Goal: Task Accomplishment & Management: Use online tool/utility

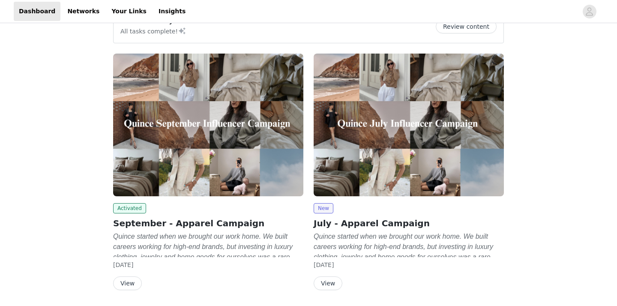
scroll to position [50, 0]
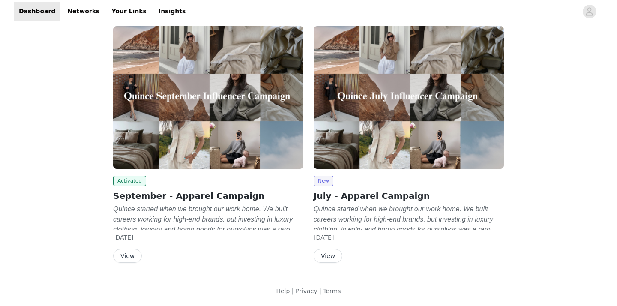
click at [125, 252] on button "View" at bounding box center [127, 256] width 29 height 14
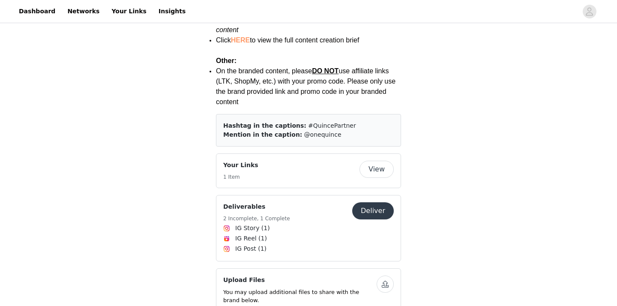
scroll to position [1285, 0]
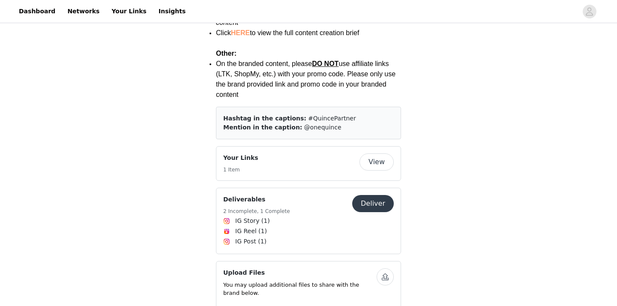
click at [375, 195] on button "Deliver" at bounding box center [373, 203] width 42 height 17
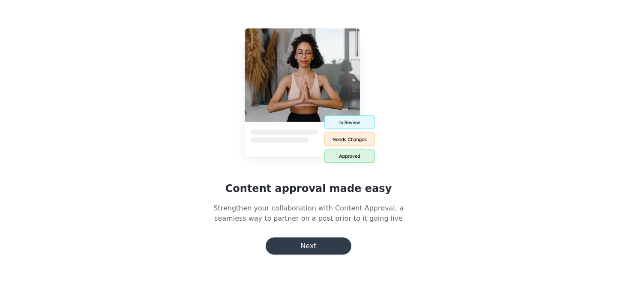
click at [328, 247] on button "Next" at bounding box center [309, 246] width 86 height 17
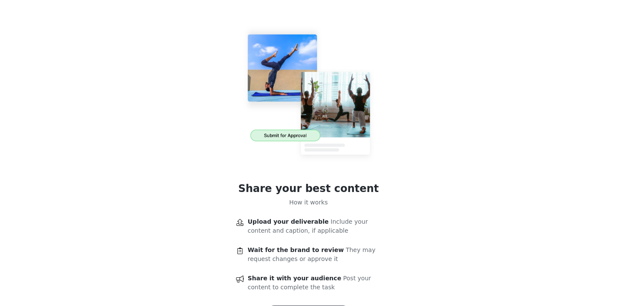
scroll to position [46, 0]
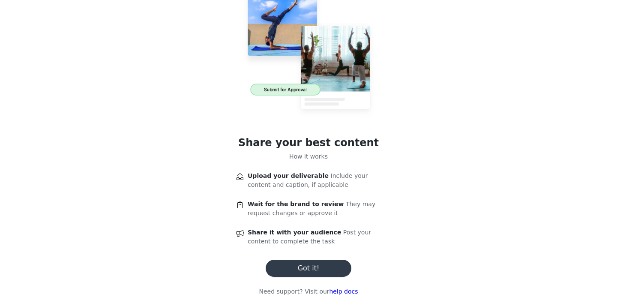
click at [304, 270] on button "Got it!" at bounding box center [309, 268] width 86 height 17
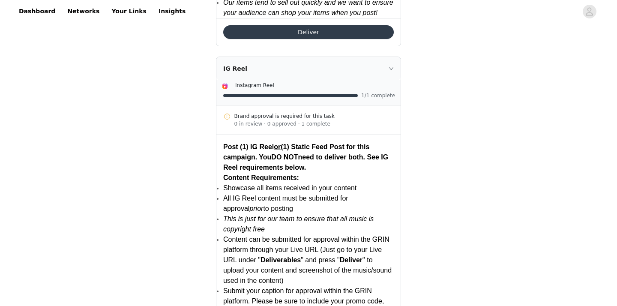
scroll to position [677, 0]
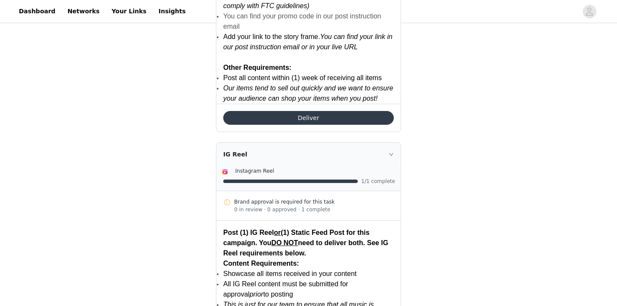
click at [326, 122] on button "Deliver" at bounding box center [308, 118] width 171 height 14
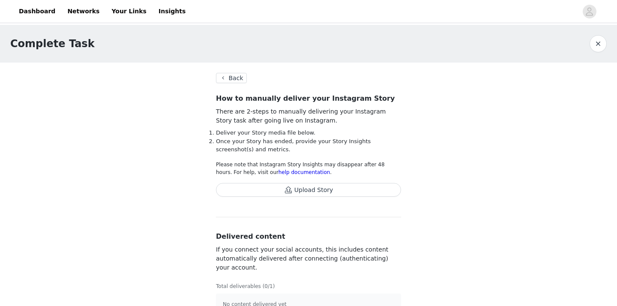
click at [319, 190] on button "Upload Story" at bounding box center [308, 190] width 185 height 14
